Goal: Transaction & Acquisition: Book appointment/travel/reservation

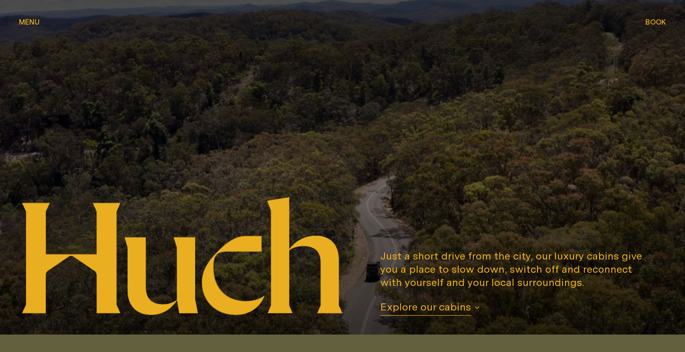
click at [29, 23] on span "Menu" at bounding box center [29, 21] width 21 height 7
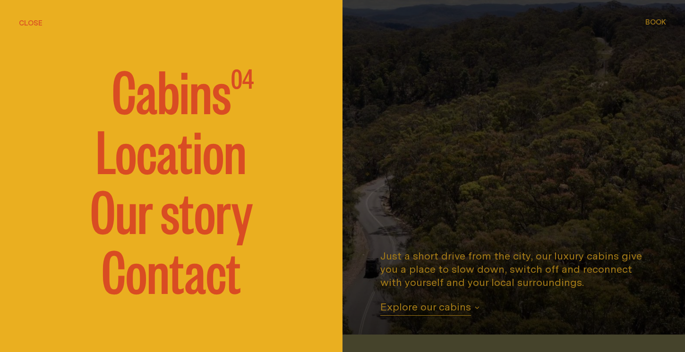
click at [157, 99] on span "Cabins" at bounding box center [171, 89] width 119 height 57
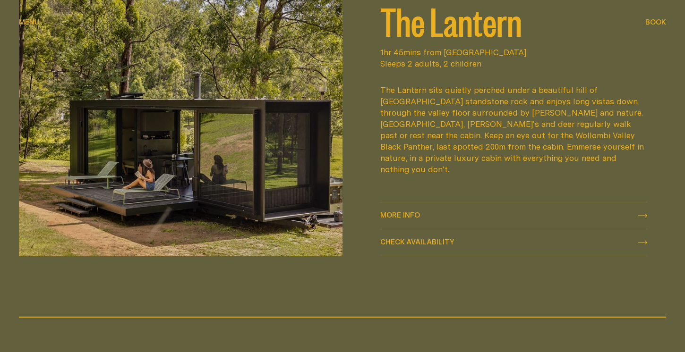
scroll to position [1248, 0]
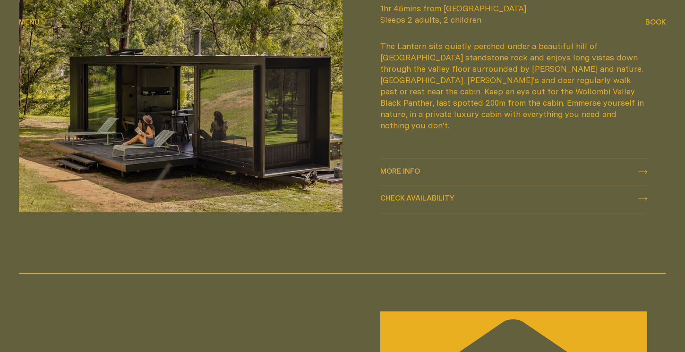
click at [431, 173] on div "More info More info" at bounding box center [513, 171] width 267 height 11
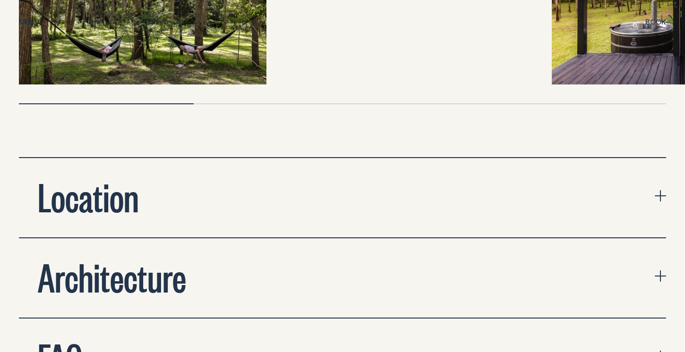
scroll to position [3246, 0]
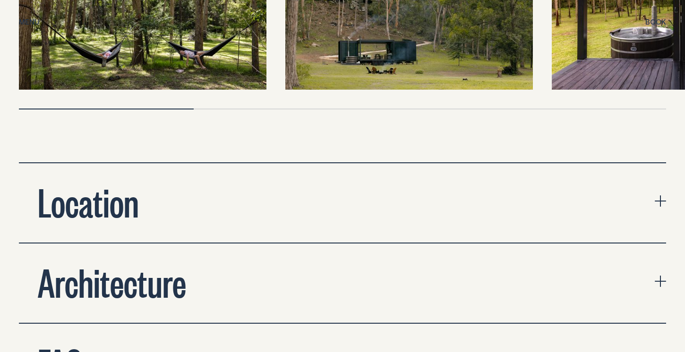
click at [434, 164] on button "Location" at bounding box center [342, 202] width 647 height 79
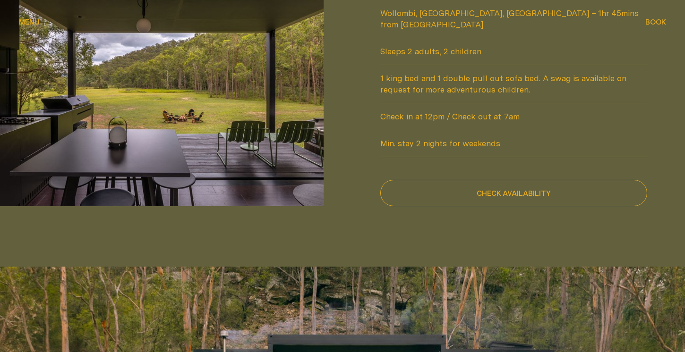
scroll to position [876, 0]
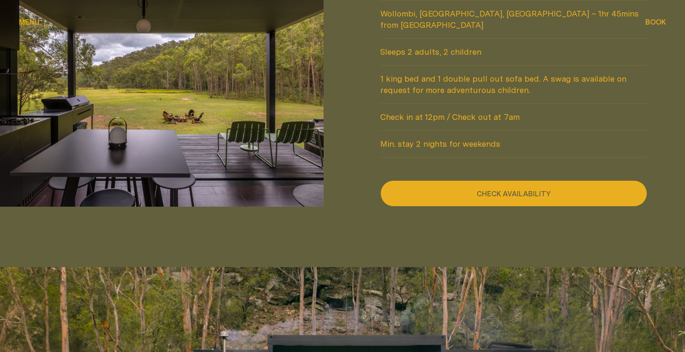
click at [433, 180] on button "Check availability" at bounding box center [513, 193] width 267 height 26
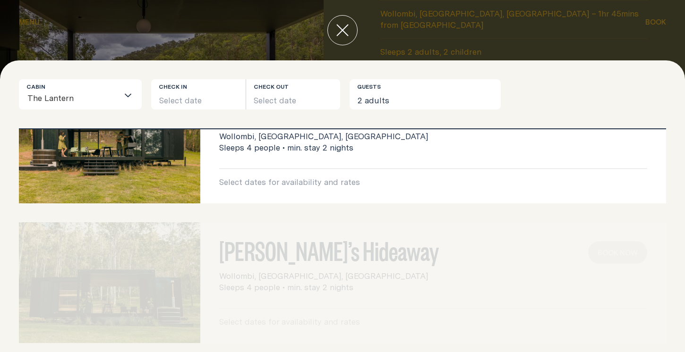
scroll to position [0, 0]
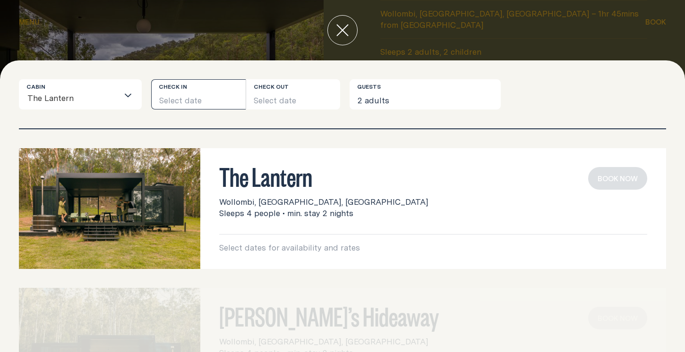
click at [196, 102] on button "Select date" at bounding box center [198, 94] width 94 height 30
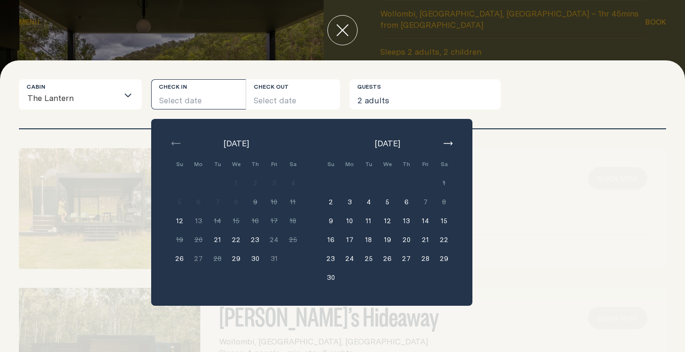
click at [408, 241] on button "20" at bounding box center [406, 239] width 19 height 19
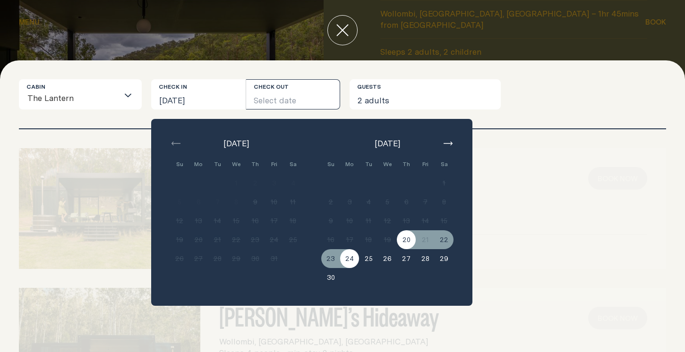
click at [343, 264] on button "24" at bounding box center [349, 258] width 19 height 19
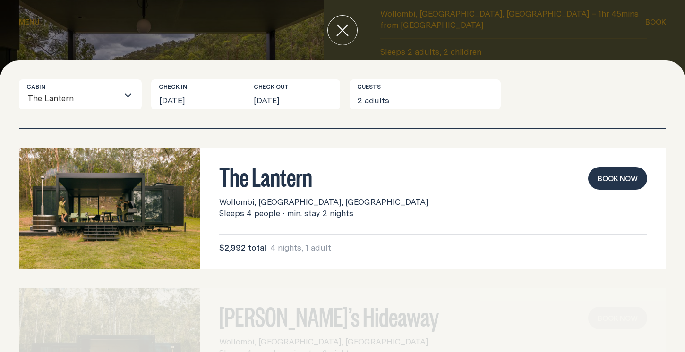
click at [610, 183] on button "Book now" at bounding box center [617, 178] width 59 height 23
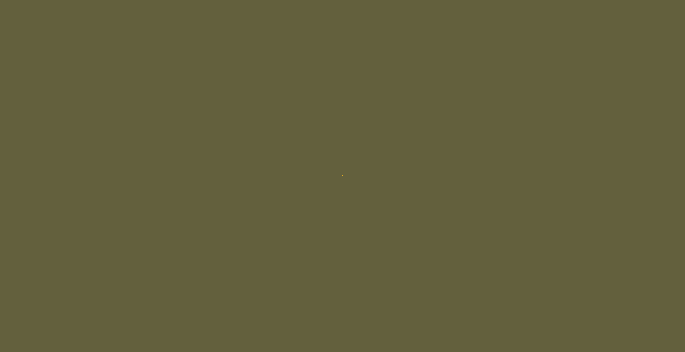
scroll to position [876, 0]
